Goal: Communication & Community: Answer question/provide support

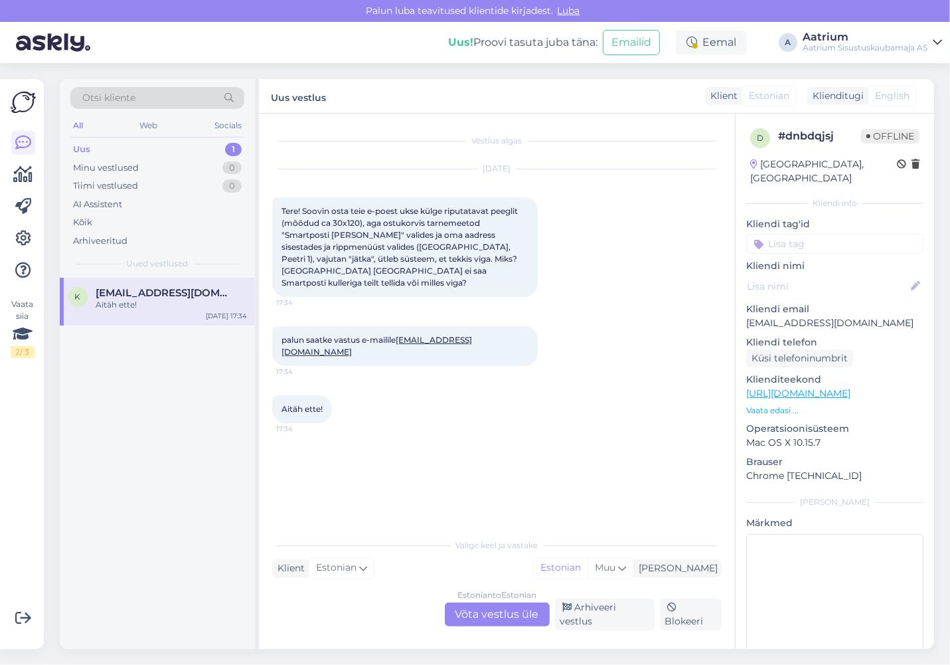
click at [462, 428] on div "Vestlus algas [DATE] Tere! Soovin osta teie e-poest ukse külge riputatavat peeg…" at bounding box center [502, 323] width 461 height 392
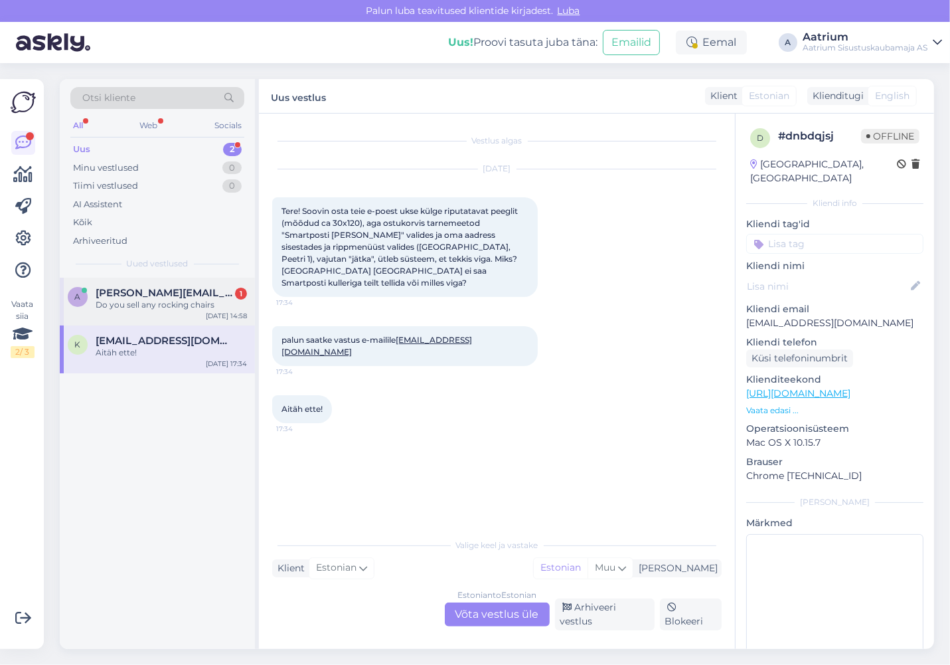
click at [160, 305] on div "Do you sell any rocking chairs" at bounding box center [171, 305] width 151 height 12
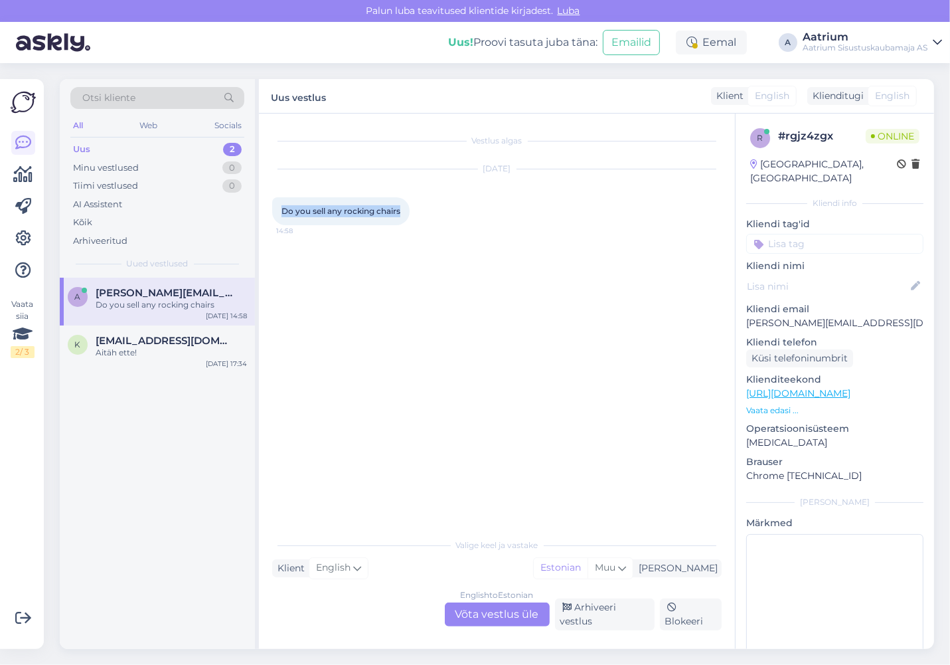
drag, startPoint x: 281, startPoint y: 209, endPoint x: 401, endPoint y: 216, distance: 120.4
click at [401, 216] on div "Do you sell any rocking chairs 14:58" at bounding box center [340, 211] width 137 height 28
copy span "Do you sell any rocking chairs"
click at [515, 608] on div "English to Estonian Võta vestlus üle" at bounding box center [497, 614] width 105 height 24
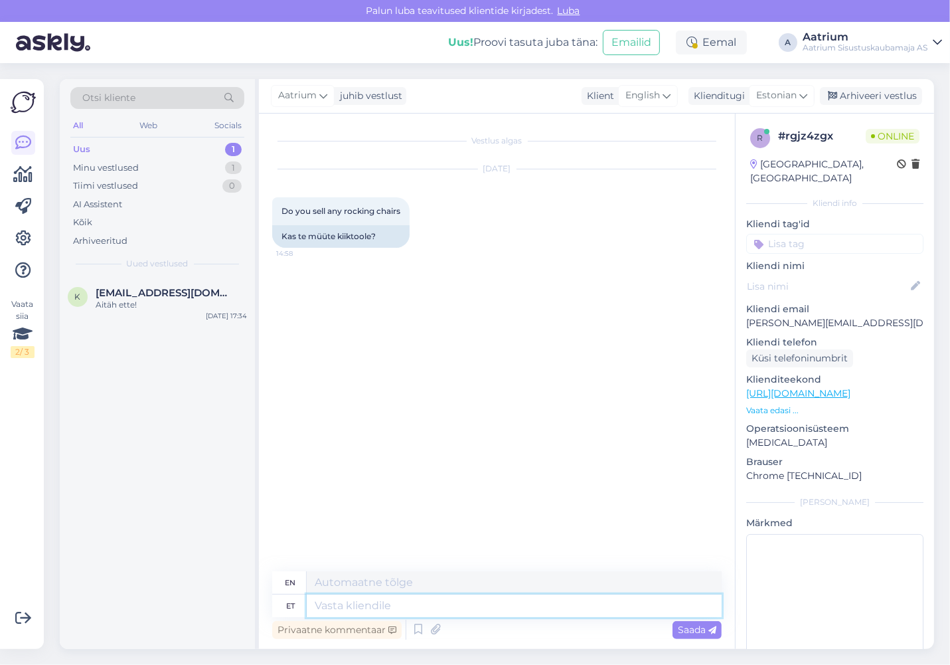
click at [392, 606] on textarea at bounding box center [514, 605] width 415 height 23
type textarea "Tere!"
type textarea "Hello!"
type textarea "Tere! [GEOGRAPHIC_DATA]"
type textarea "Hello! In stock"
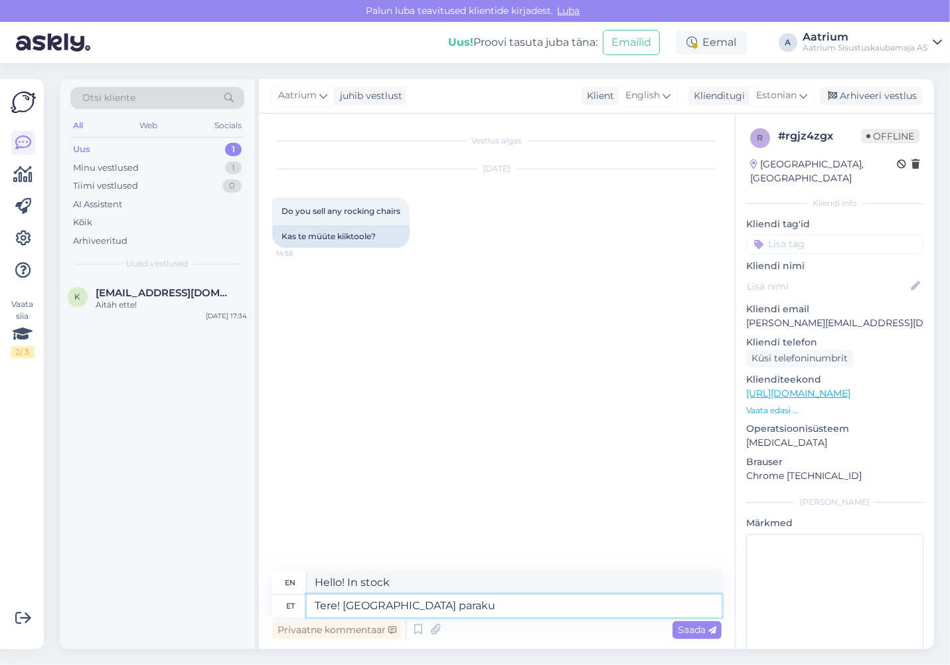
type textarea "Tere! [GEOGRAPHIC_DATA] paraku"
type textarea "Hello! Unfortunately out of stock"
type textarea "Tere! [GEOGRAPHIC_DATA] paraku ei o"
type textarea "Hello! Unfortunately not in stock"
type textarea "Tere! [GEOGRAPHIC_DATA] paraku ei ole, kuid"
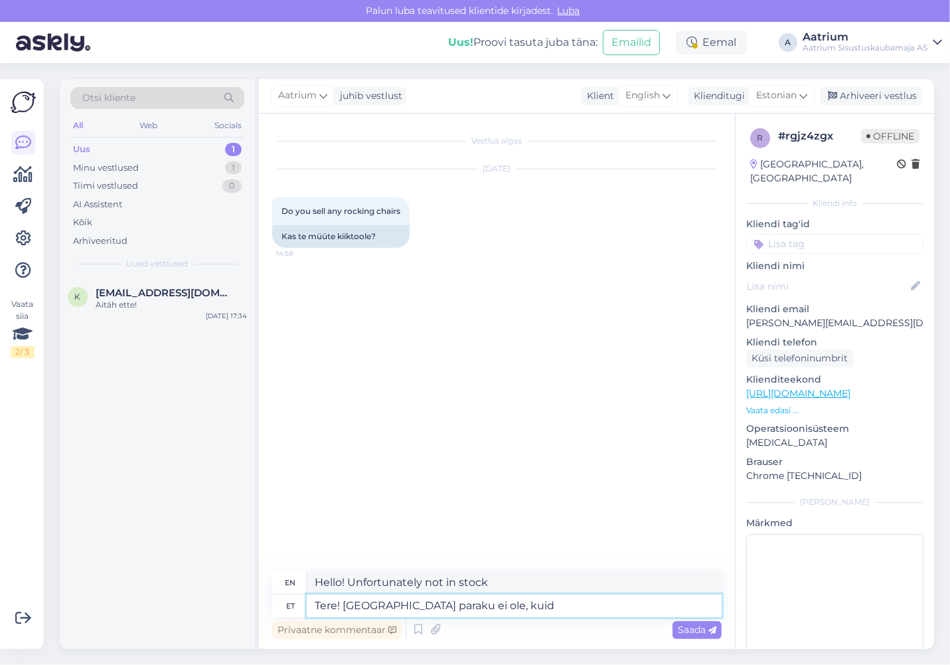
type textarea "Hello! Unfortunately, it is out of stock,"
type textarea "Tere! [GEOGRAPHIC_DATA] paraku ei ole, kuid"
type textarea "Hello! Unfortunately, it is out of stock, but"
type textarea "Tere! [GEOGRAPHIC_DATA] paraku ei ole, kuid tellida"
type textarea "Hello! Unfortunately, it is out of stock, but you can order it."
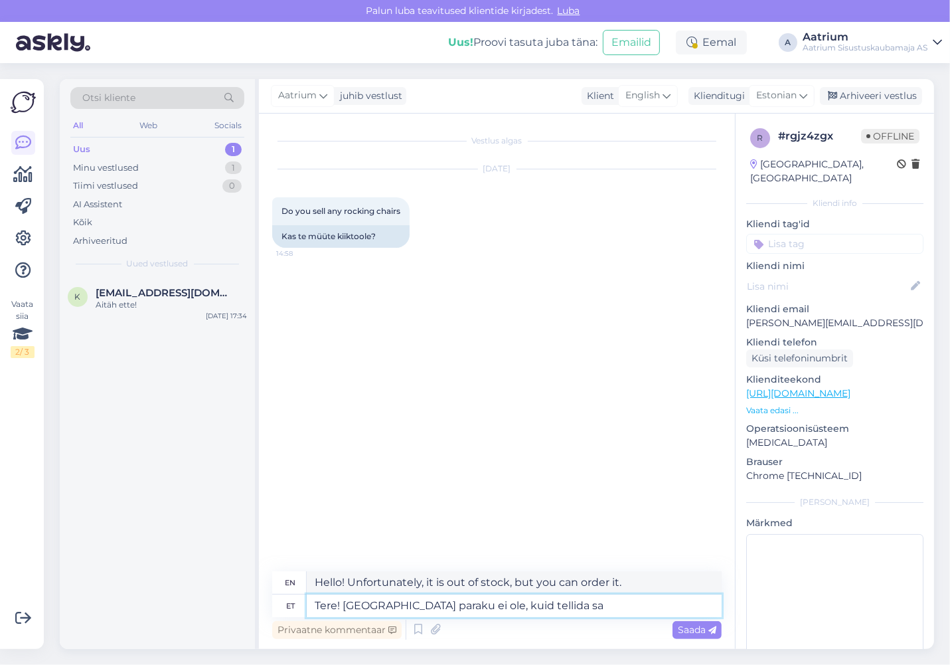
type textarea "Tere! [GEOGRAPHIC_DATA] paraku ei ole, kuid tellida saa"
type textarea "Hello! Unfortunately, it's out of stock, but you can order it."
type textarea "Tere! [GEOGRAPHIC_DATA] paraku ei ole, kuid tellida saab"
type textarea "Hello! Unfortunately, it is not in stock, but you can order it."
paste textarea "[URL][DOMAIN_NAME]"
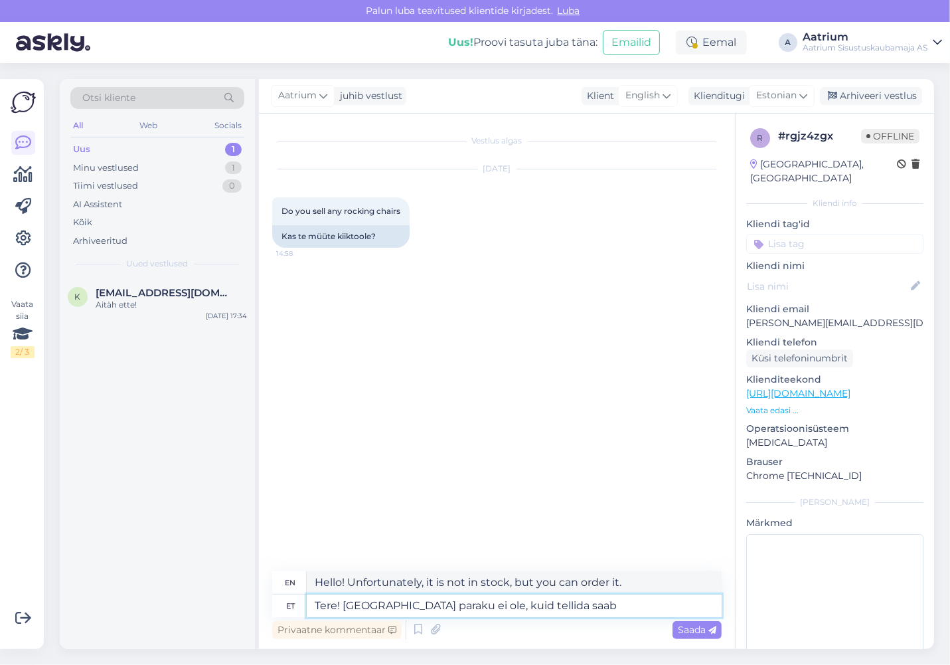
type textarea "Tere! Laos paraku ei ole, kuid tellida saab [URL][DOMAIN_NAME]"
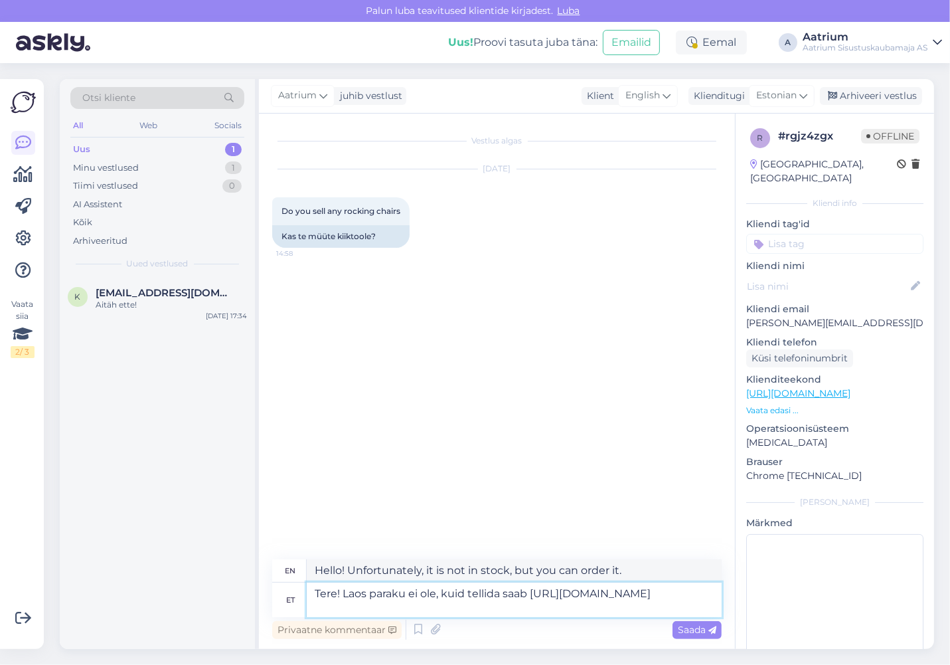
type textarea "Hello! Unfortunately, it is not in stock, but you can order it [URL][DOMAIN_NAM…"
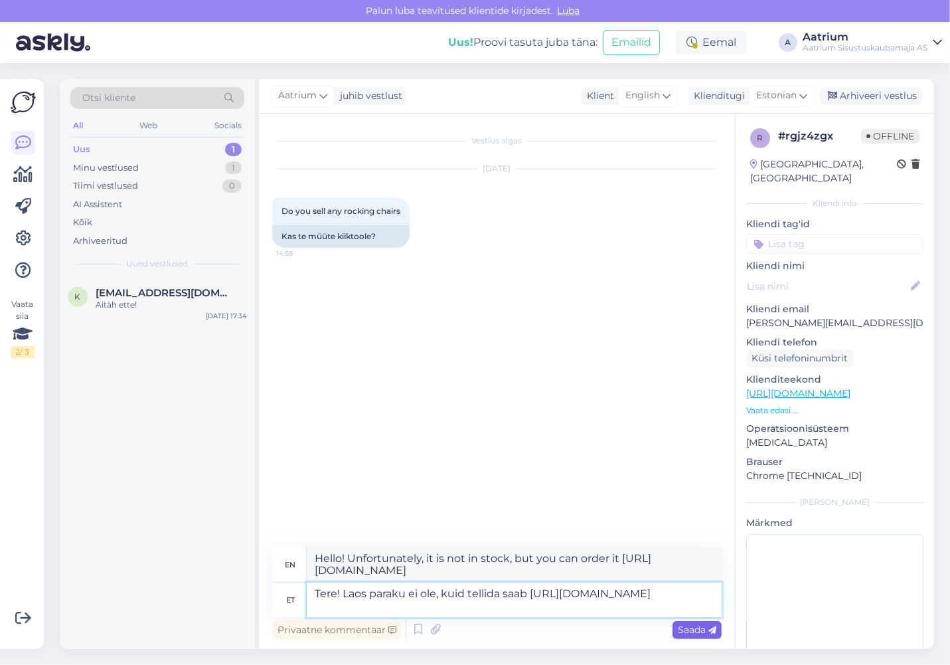
type textarea "Tere! Laos paraku ei ole, kuid tellida saab [URL][DOMAIN_NAME]"
click at [691, 637] on div "Saada" at bounding box center [697, 630] width 49 height 18
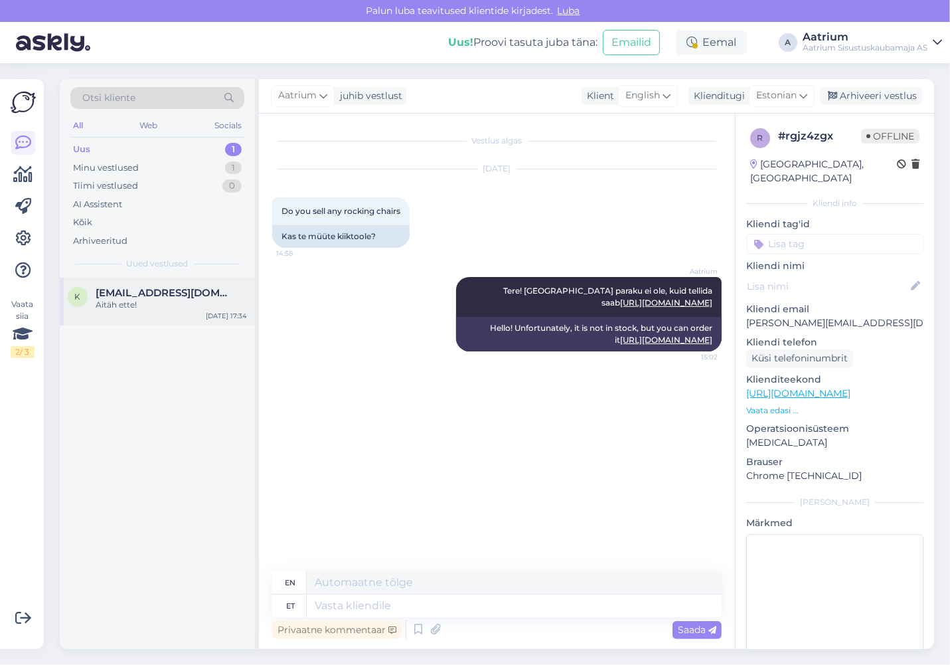
click at [118, 303] on div "Aitäh ette!" at bounding box center [171, 305] width 151 height 12
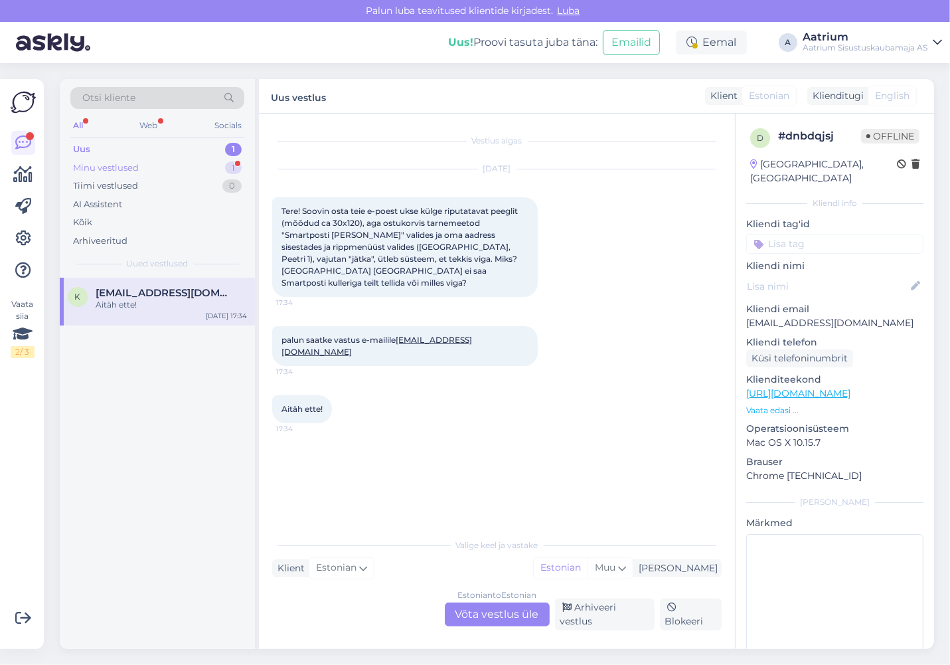
click at [79, 167] on div "Minu vestlused" at bounding box center [106, 167] width 66 height 13
click at [145, 306] on div "Thanks" at bounding box center [171, 305] width 151 height 12
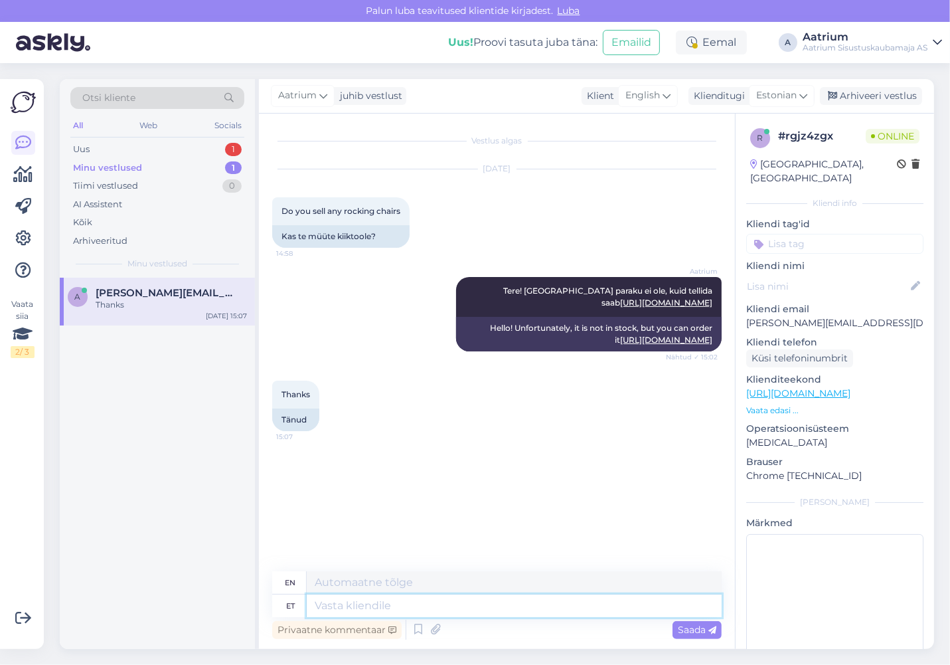
click at [367, 608] on textarea at bounding box center [514, 605] width 415 height 23
type textarea "Palun!"
type textarea "Please!"
type textarea "P"
type textarea "Palun"
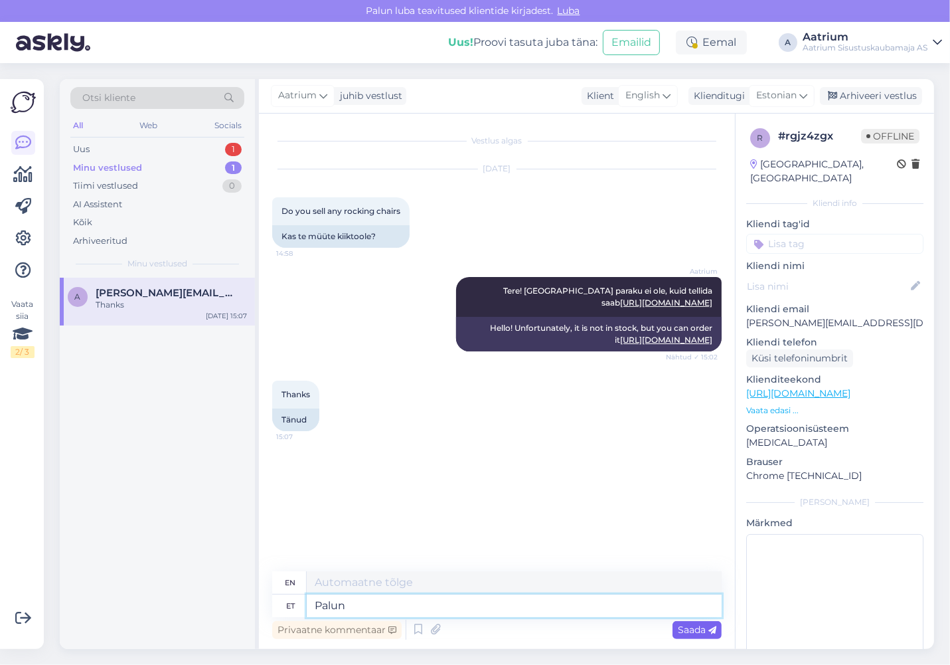
type textarea "Please"
type textarea "Palun vä"
type textarea "Please."
type textarea "Palun väga"
type textarea "Please, please."
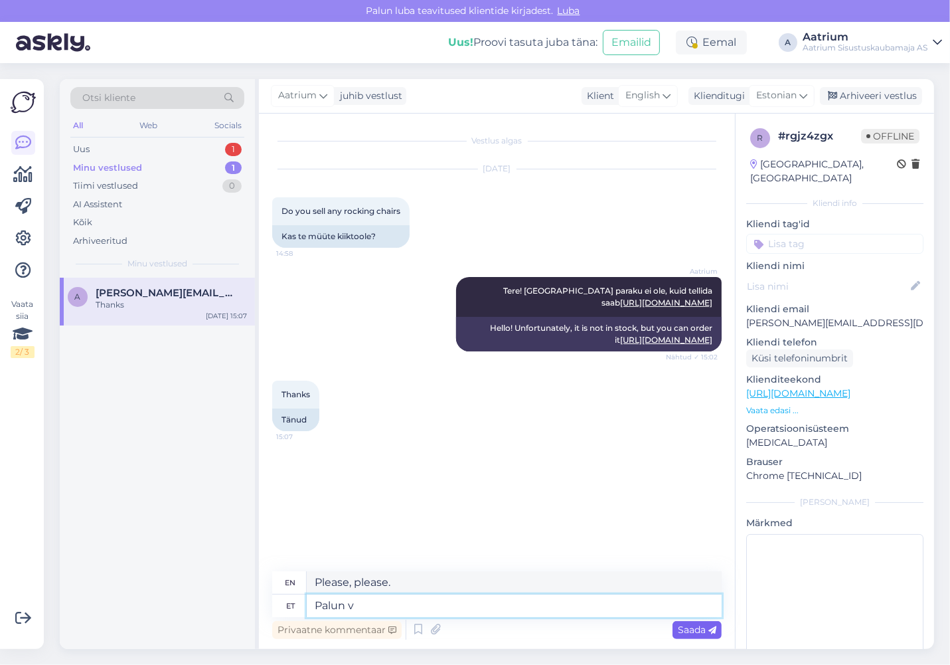
type textarea "Palun"
type textarea "Please"
type textarea "P"
type textarea "Ilusat"
type textarea "Beautiful"
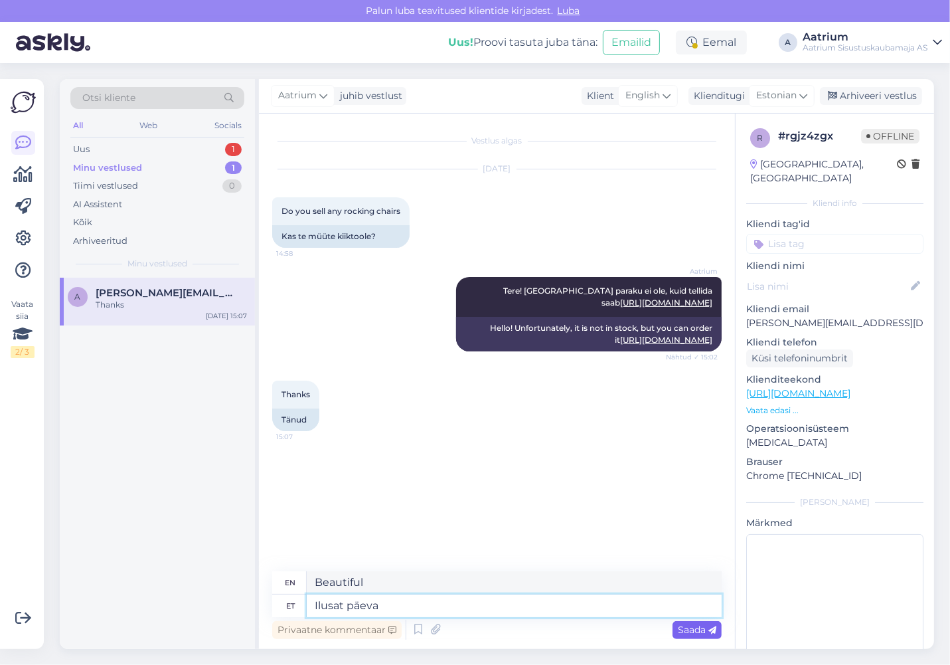
type textarea "Ilusat päeva!"
type textarea "Have a nice day!"
type textarea "Ilusat päeva!"
click at [694, 629] on span "Saada" at bounding box center [697, 629] width 39 height 12
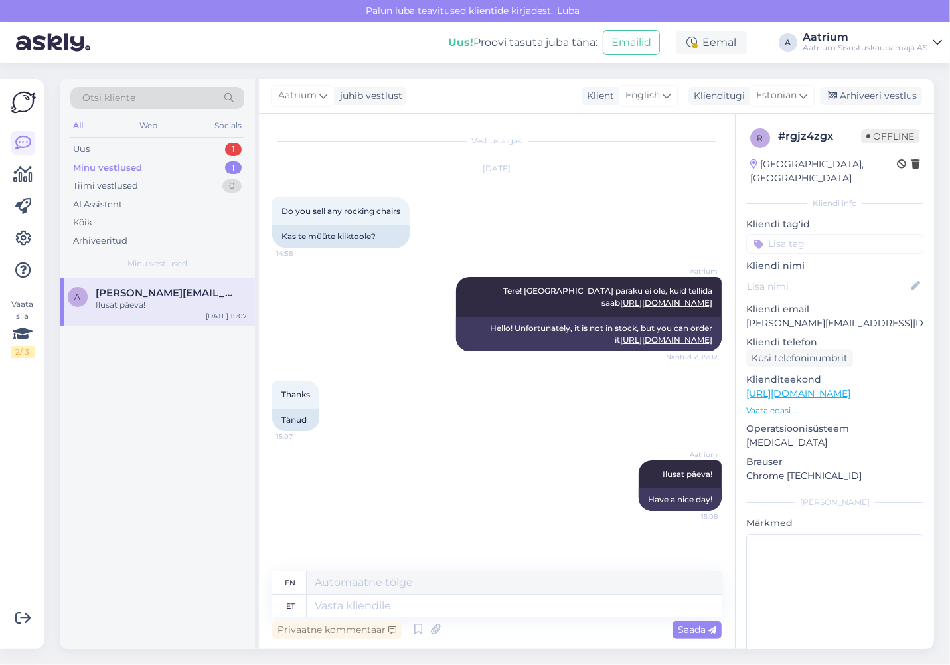
click at [88, 167] on div "Minu vestlused" at bounding box center [107, 167] width 69 height 13
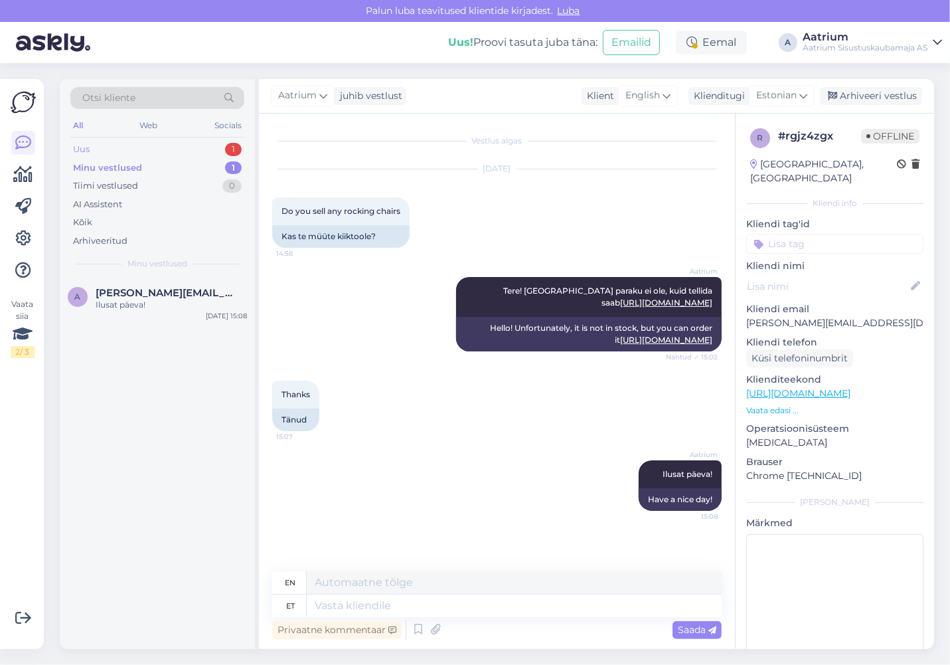
click at [77, 144] on div "Uus" at bounding box center [81, 149] width 17 height 13
click at [106, 301] on div "Aitäh ette!" at bounding box center [171, 305] width 151 height 12
